Goal: Use online tool/utility: Utilize a website feature to perform a specific function

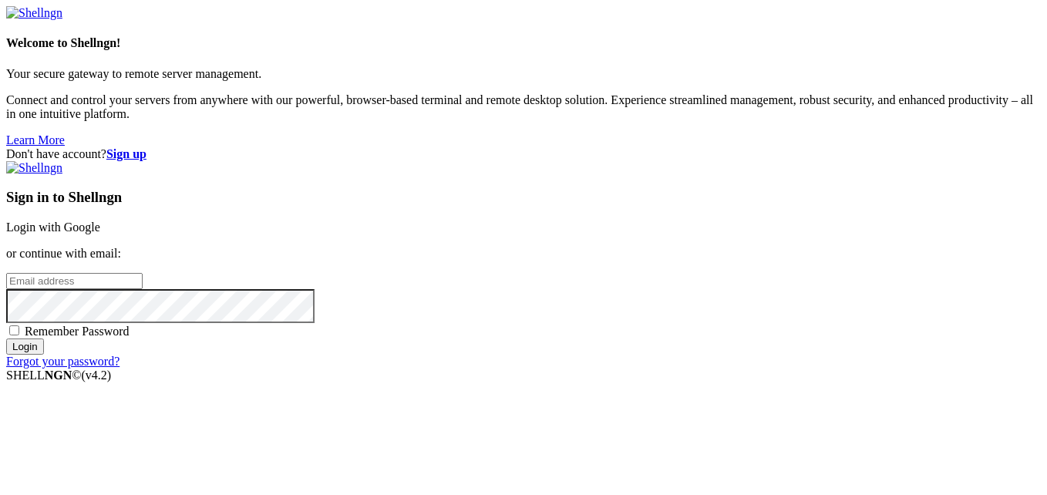
click at [100, 220] on link "Login with Google" at bounding box center [53, 226] width 94 height 13
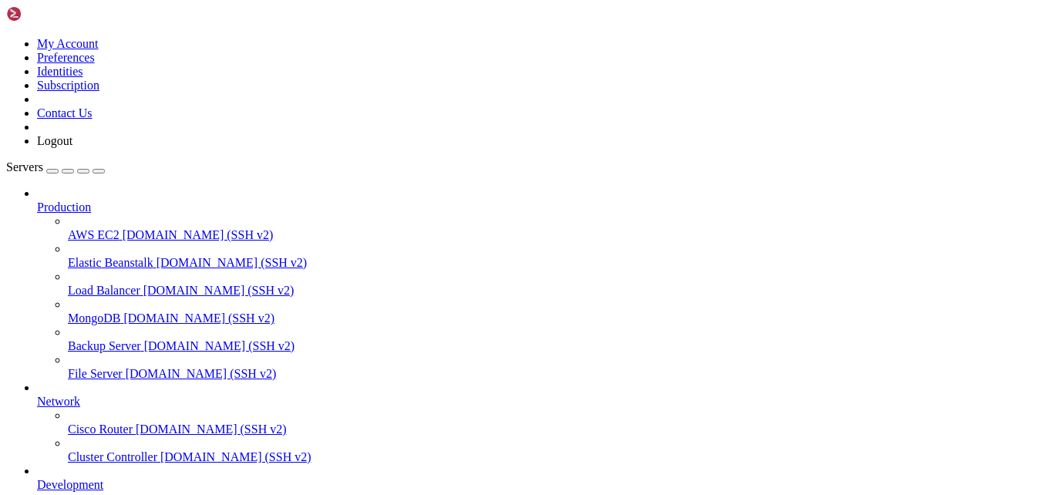
scroll to position [168, 0]
drag, startPoint x: 254, startPoint y: 1022, endPoint x: 212, endPoint y: 1056, distance: 54.2
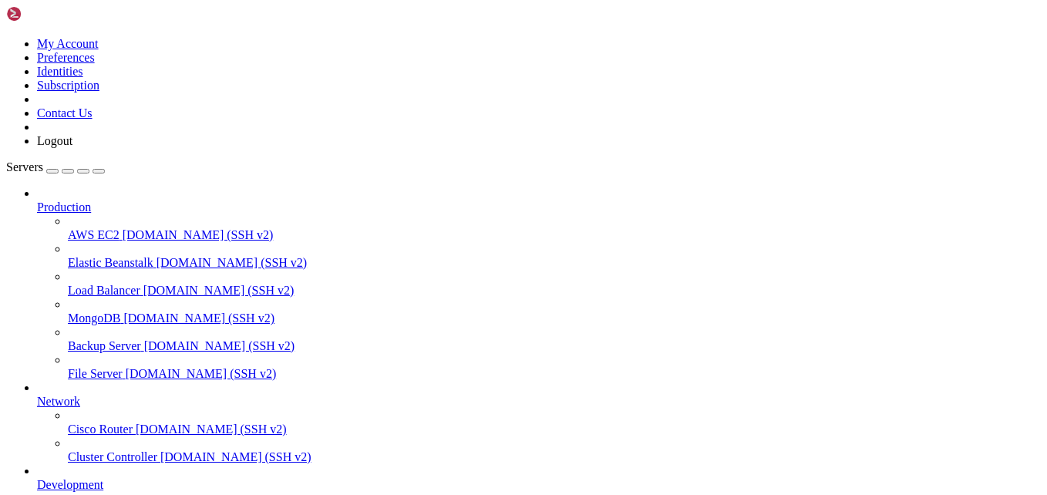
drag, startPoint x: 345, startPoint y: 1033, endPoint x: 274, endPoint y: 1035, distance: 71.0
